Goal: Information Seeking & Learning: Learn about a topic

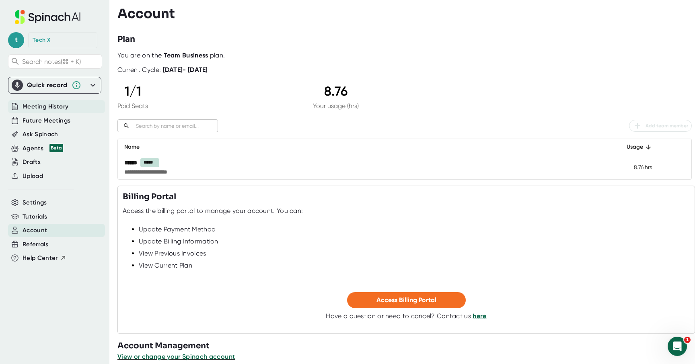
click at [41, 107] on span "Meeting History" at bounding box center [46, 106] width 46 height 9
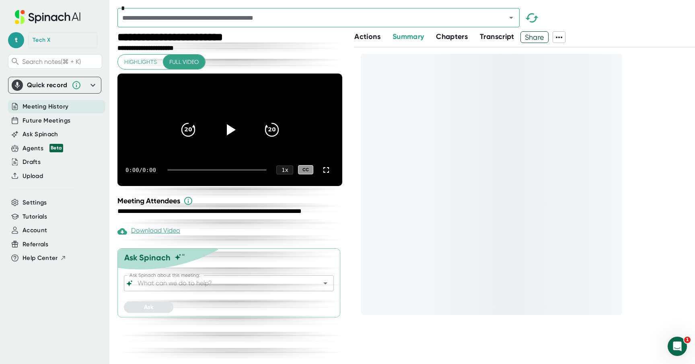
click at [211, 16] on input "text" at bounding box center [307, 17] width 374 height 11
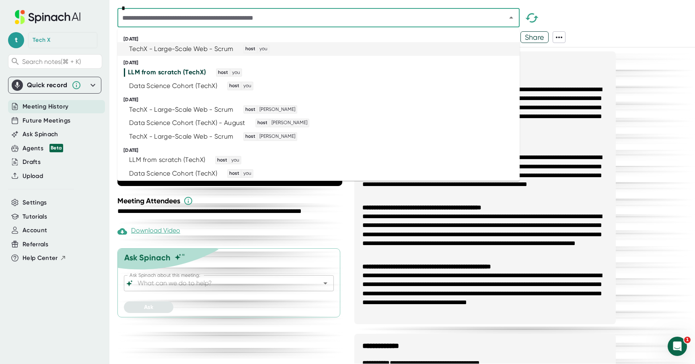
click at [207, 48] on div "TechX - Large-Scale Web - Scrum" at bounding box center [181, 49] width 104 height 8
